Goal: Information Seeking & Learning: Learn about a topic

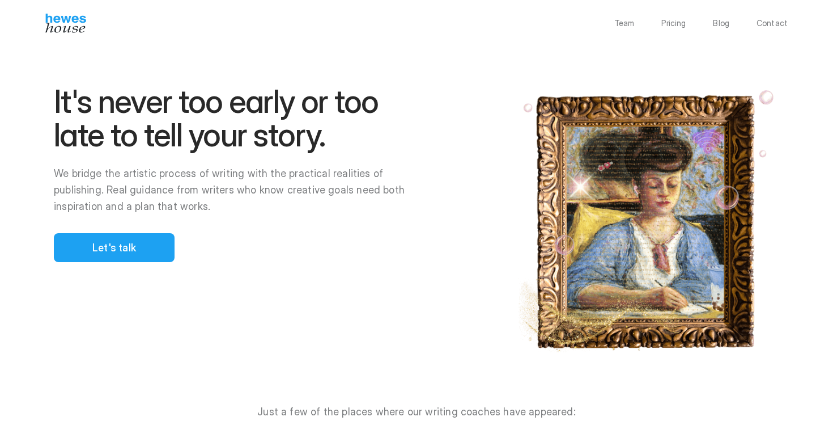
click at [125, 243] on div at bounding box center [425, 212] width 816 height 425
click at [160, 186] on div at bounding box center [425, 212] width 816 height 425
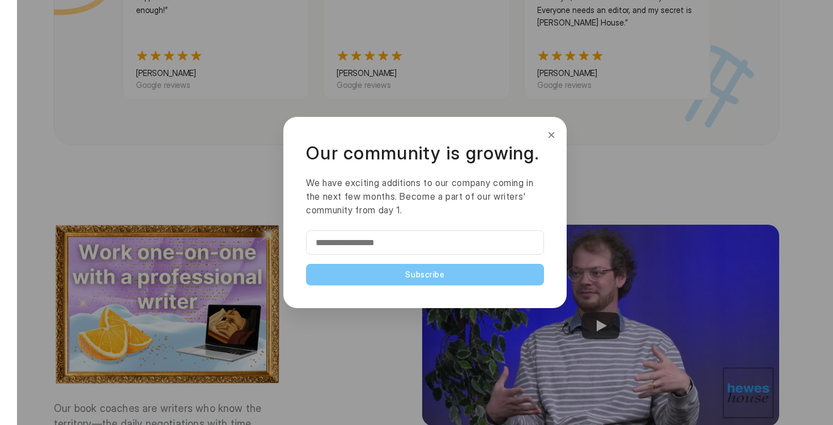
scroll to position [1313, 0]
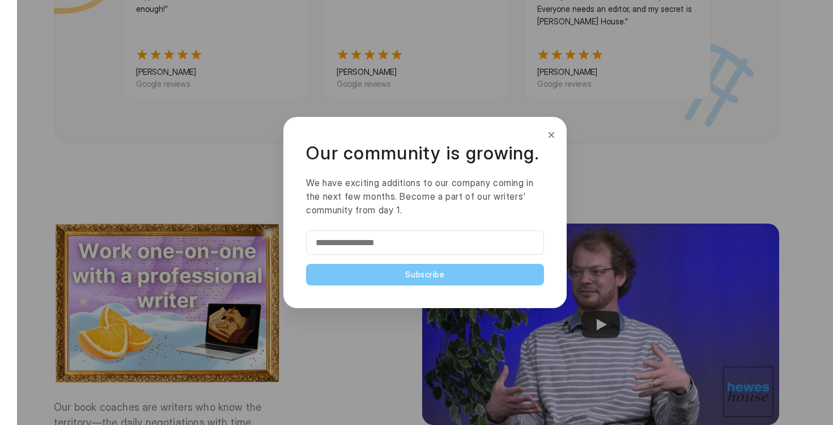
click at [550, 136] on button "×" at bounding box center [551, 135] width 12 height 18
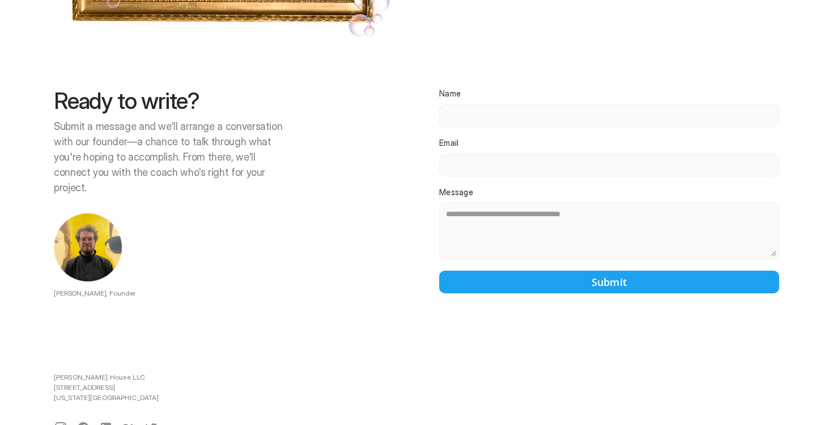
scroll to position [2526, 0]
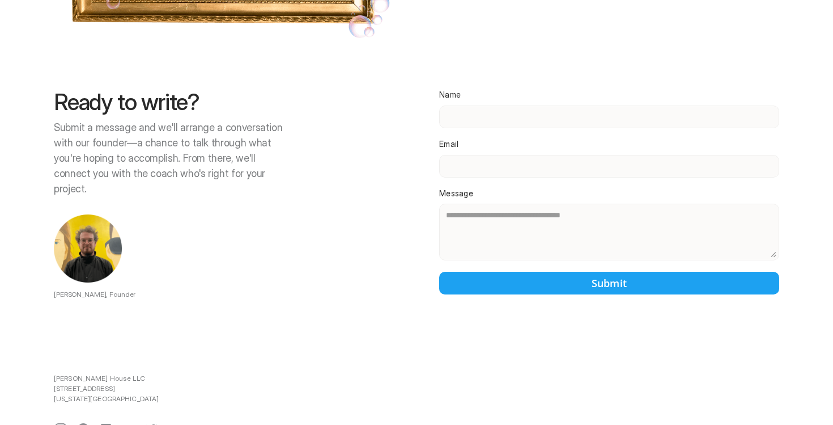
click at [387, 234] on div at bounding box center [425, 212] width 816 height 425
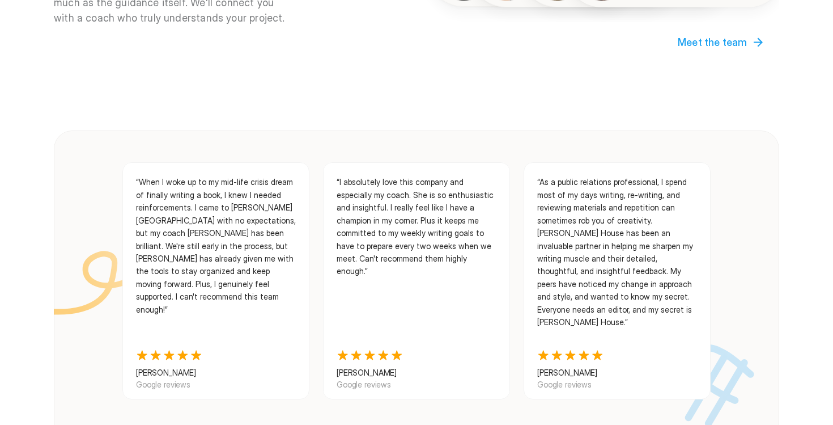
scroll to position [0, 0]
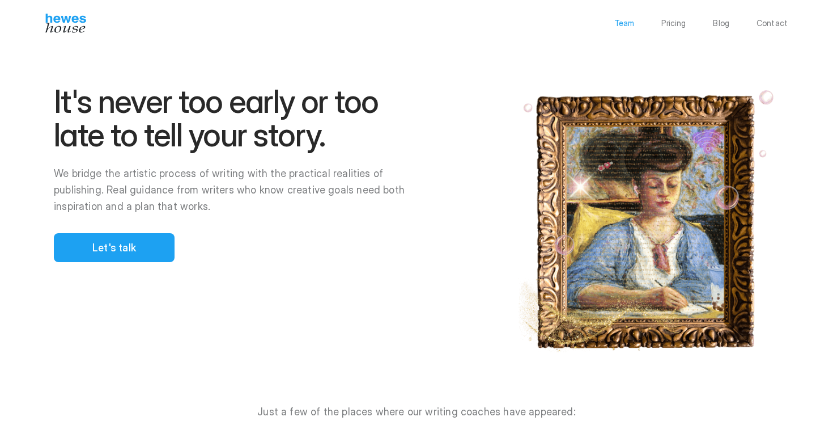
click at [630, 24] on p "Team" at bounding box center [624, 23] width 20 height 8
click at [675, 24] on p "Pricing" at bounding box center [673, 23] width 24 height 8
click at [724, 24] on p "Blog" at bounding box center [721, 23] width 16 height 8
click at [786, 23] on p "Contact" at bounding box center [772, 23] width 31 height 8
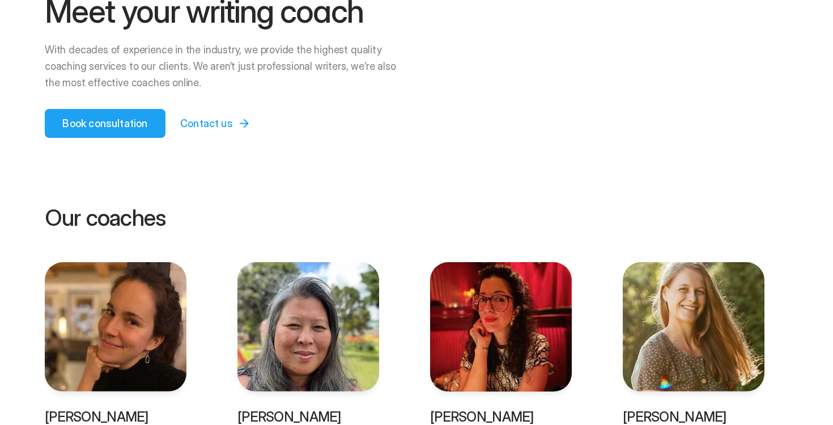
scroll to position [92, 0]
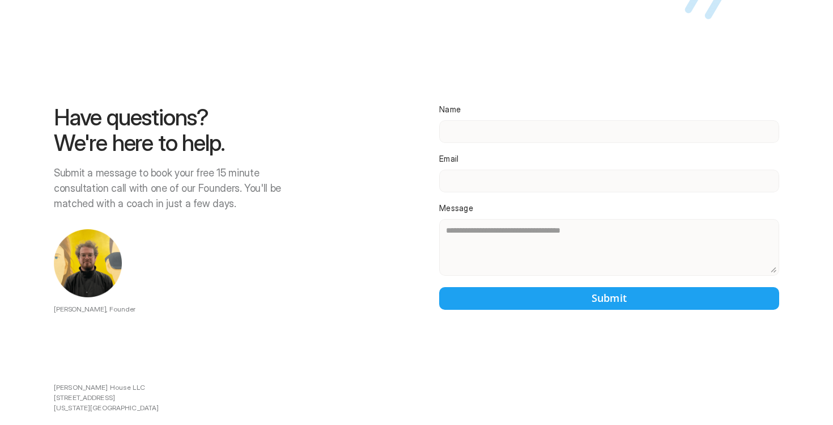
scroll to position [1582, 0]
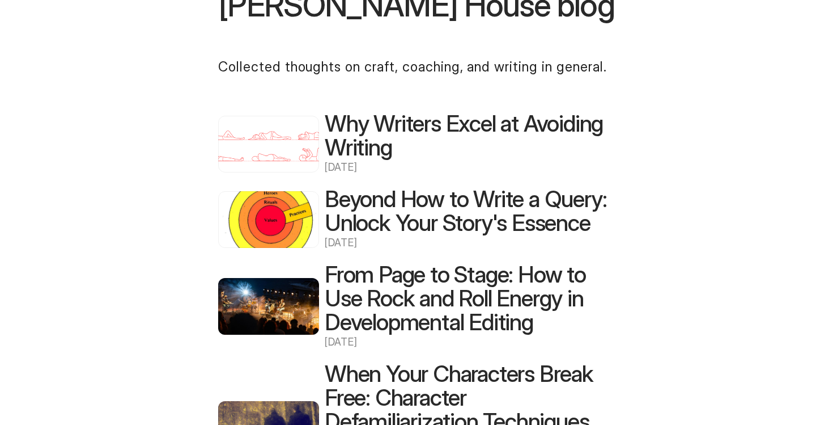
scroll to position [107, 0]
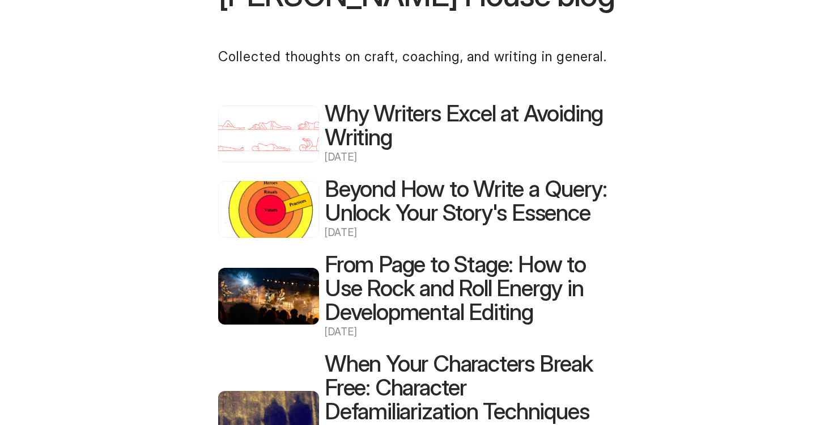
click at [373, 114] on h2 "Why Writers Excel at Avoiding Writing" at bounding box center [470, 125] width 290 height 48
click at [425, 181] on h2 "Beyond How to Write a Query: Unlock Your Story's Essence" at bounding box center [470, 201] width 290 height 48
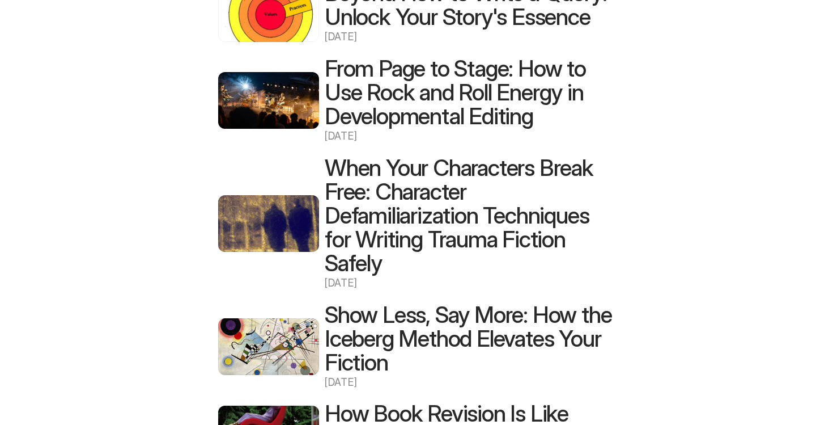
scroll to position [306, 0]
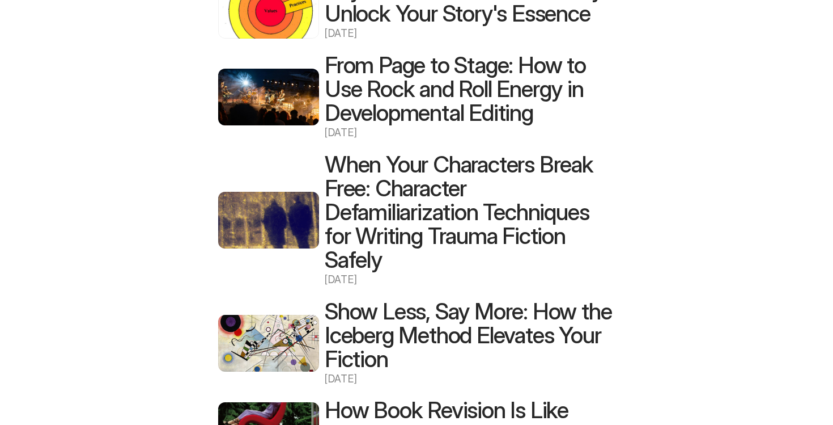
click at [402, 192] on h2 "When Your Characters Break Free: Character Defamiliarization Techniques for Wri…" at bounding box center [470, 211] width 290 height 119
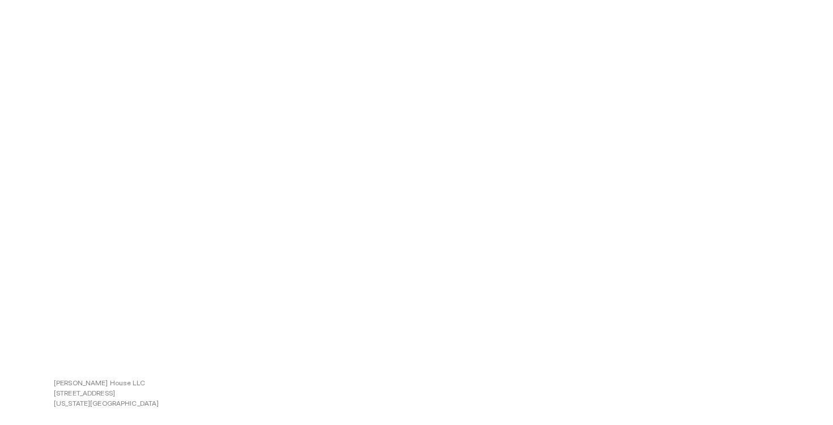
scroll to position [209, 0]
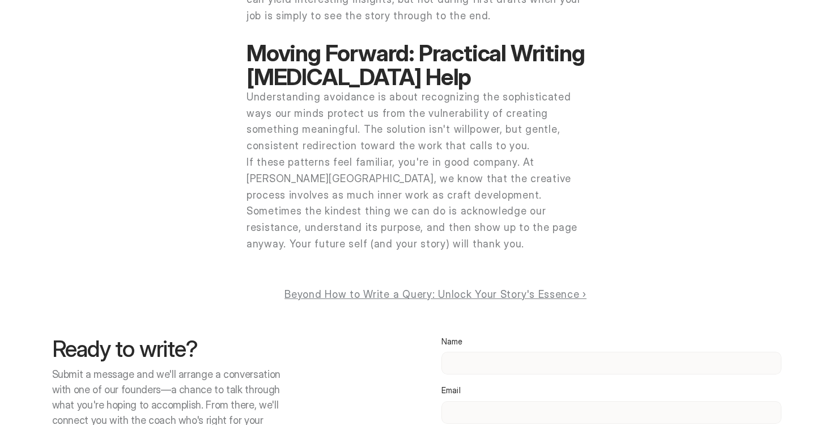
scroll to position [2389, 0]
